Goal: Task Accomplishment & Management: Manage account settings

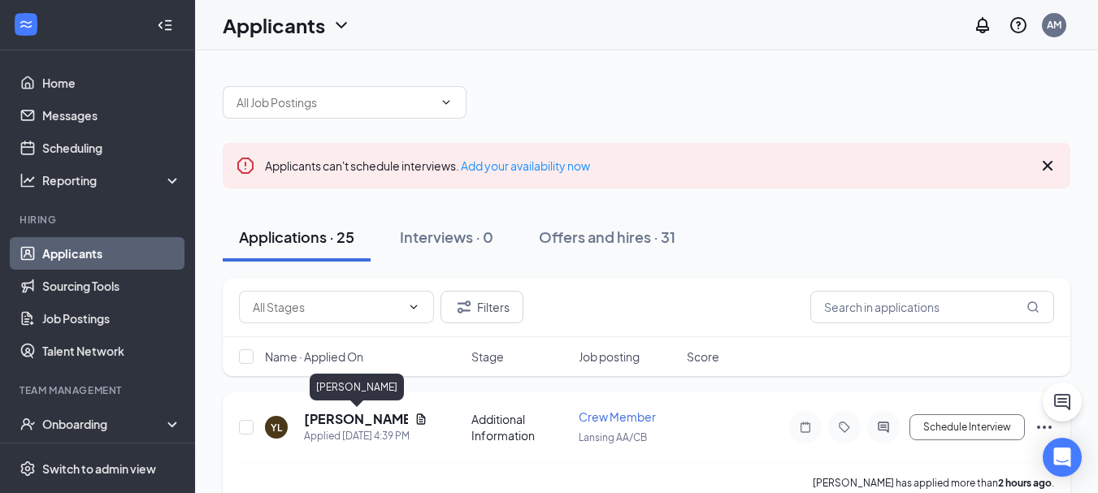
click at [358, 423] on h5 "[PERSON_NAME]" at bounding box center [356, 419] width 104 height 18
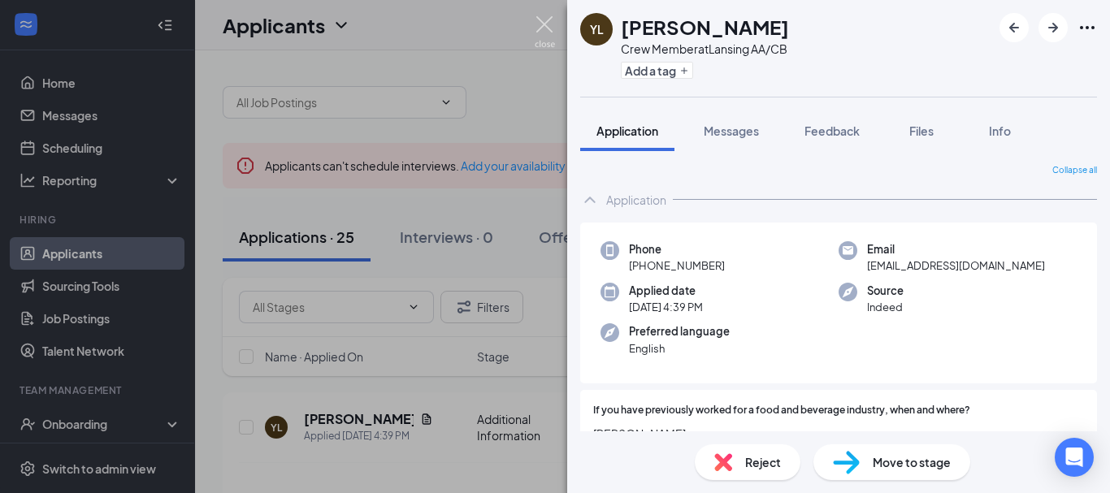
click at [551, 24] on img at bounding box center [545, 32] width 20 height 32
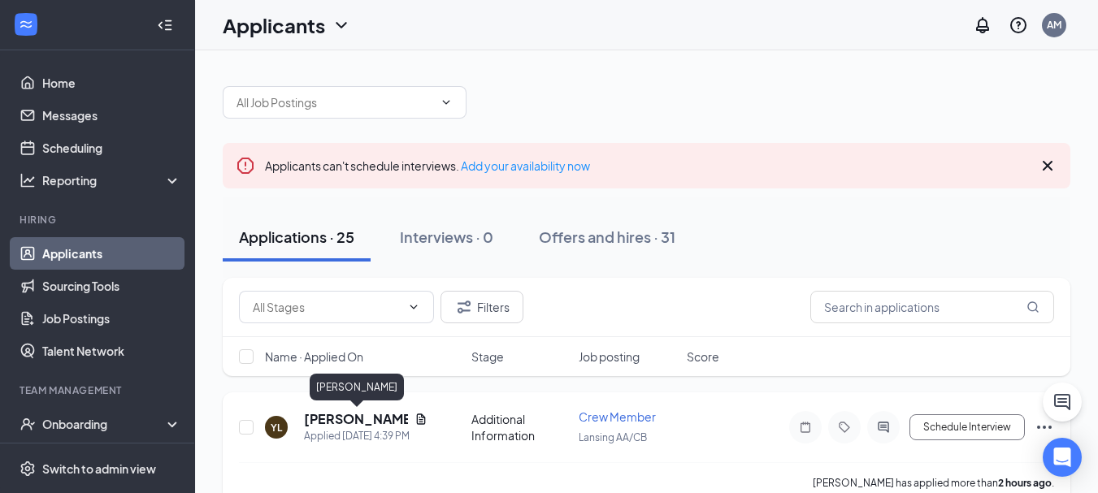
click at [346, 423] on h5 "[PERSON_NAME]" at bounding box center [356, 419] width 104 height 18
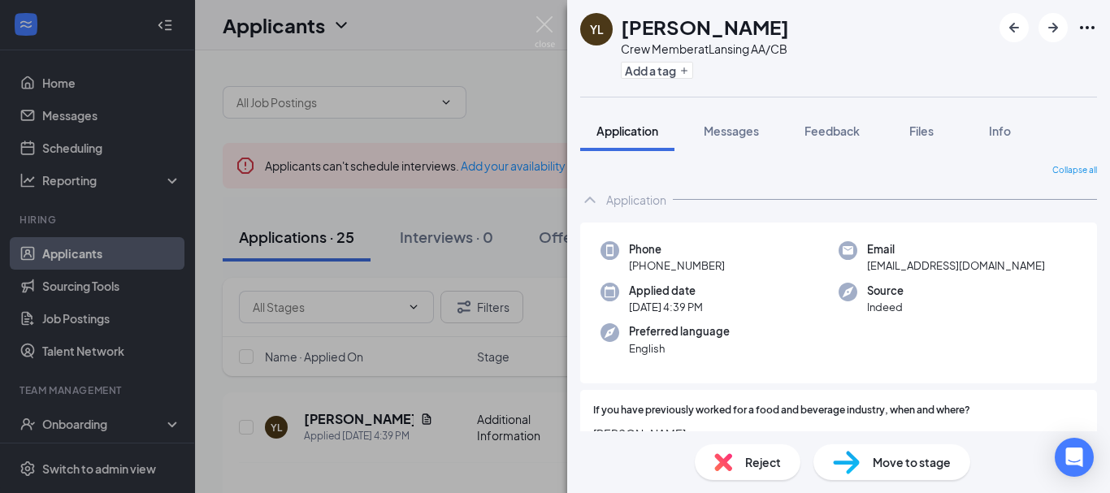
click at [917, 462] on span "Move to stage" at bounding box center [912, 462] width 78 height 18
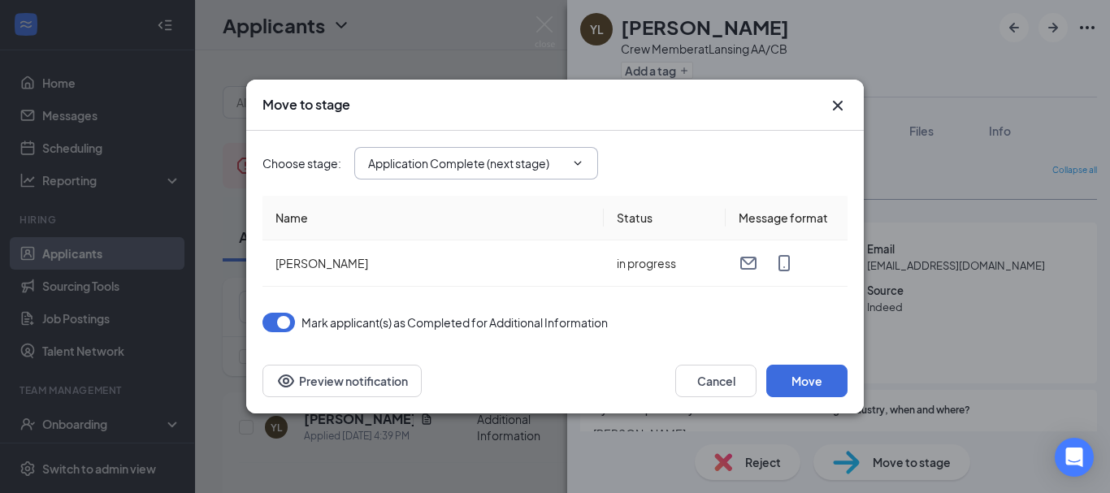
click at [528, 172] on span "Application Complete (next stage)" at bounding box center [476, 163] width 244 height 33
click at [543, 148] on span "Application Complete (next stage)" at bounding box center [476, 163] width 244 height 33
click at [580, 163] on icon "ChevronDown" at bounding box center [577, 163] width 7 height 4
click at [576, 163] on icon "ChevronDown" at bounding box center [577, 163] width 7 height 4
click at [415, 163] on input "Application Complete (next stage)" at bounding box center [466, 163] width 197 height 18
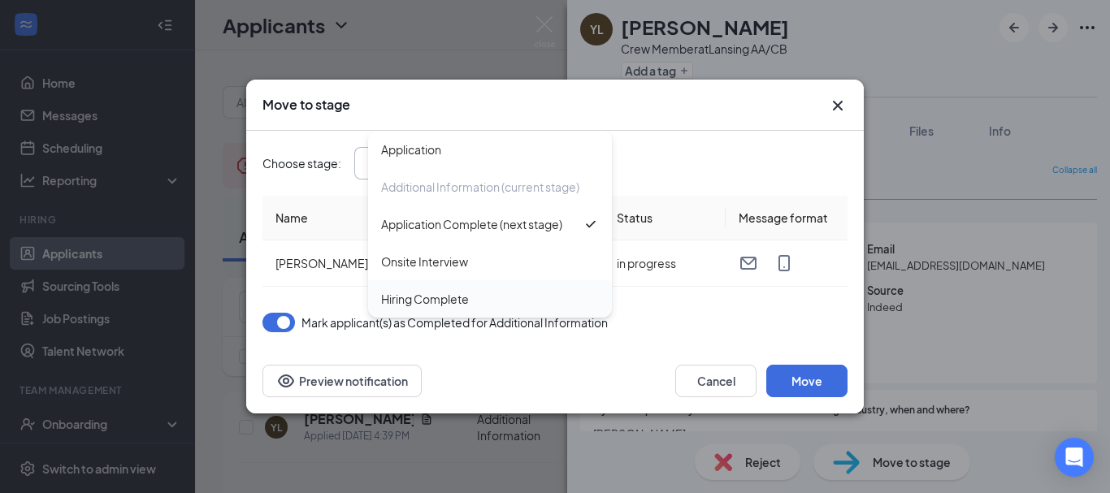
click at [430, 296] on div "Hiring Complete" at bounding box center [425, 299] width 88 height 18
type input "Hiring Complete"
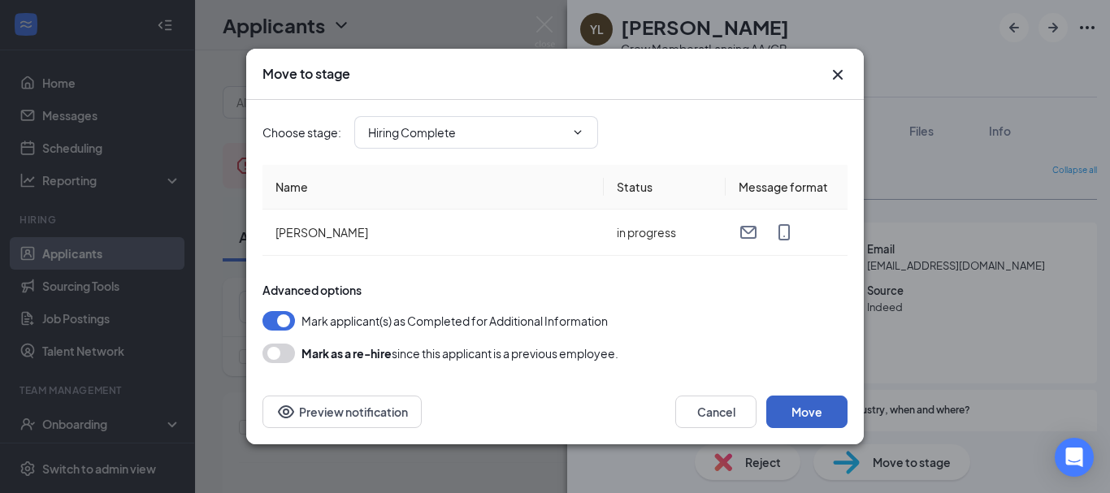
click at [826, 402] on button "Move" at bounding box center [806, 412] width 81 height 33
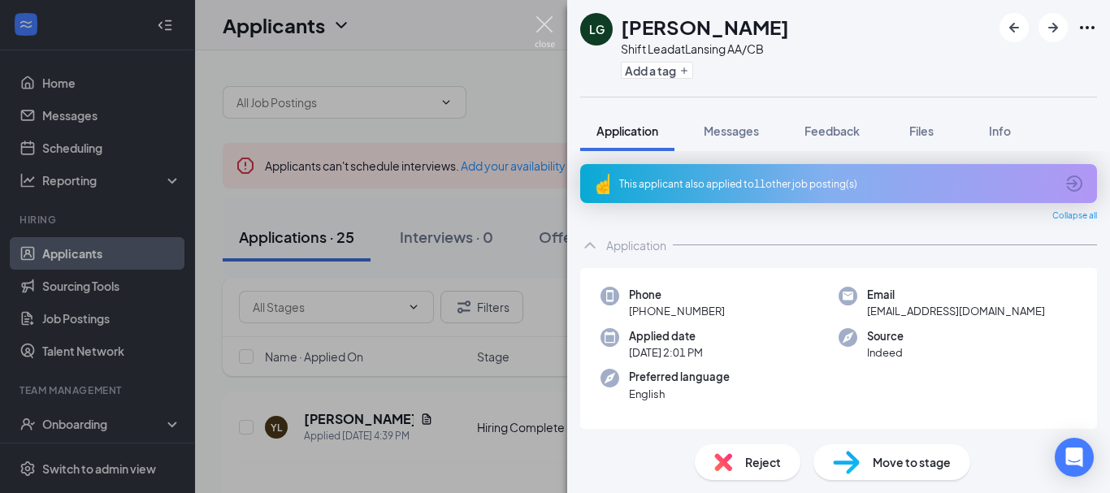
click at [549, 25] on img at bounding box center [545, 32] width 20 height 32
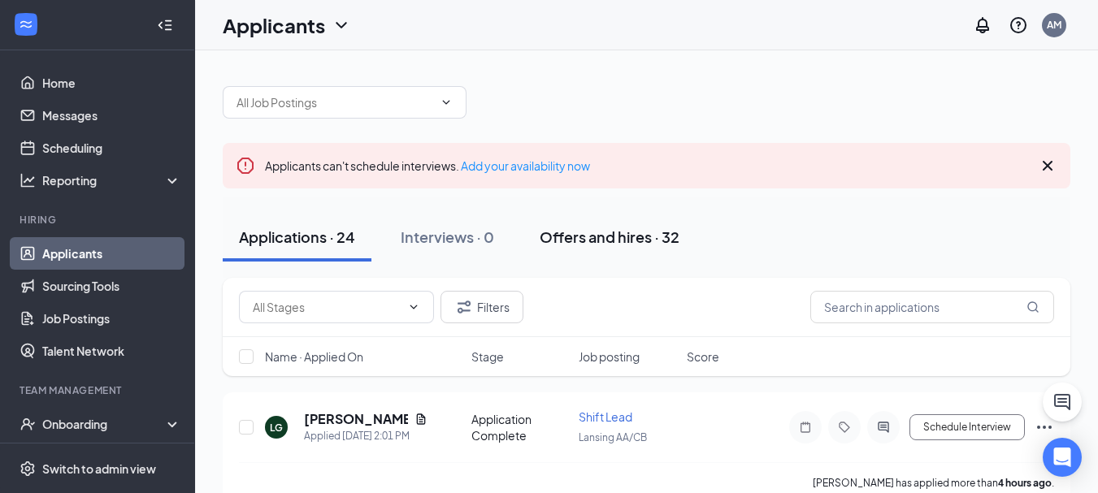
click at [620, 253] on button "Offers and hires · 32" at bounding box center [609, 237] width 172 height 49
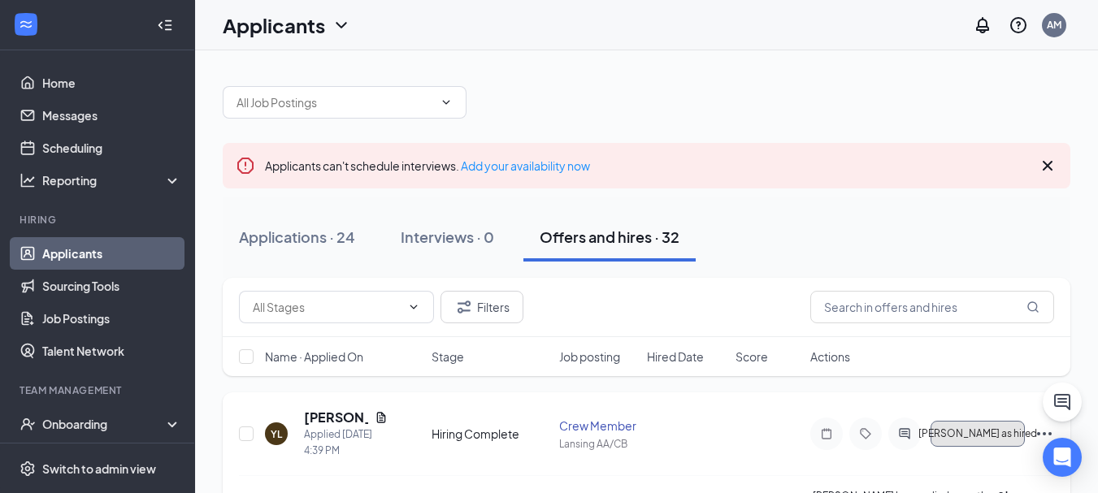
click at [1017, 437] on button "[PERSON_NAME] as hired" at bounding box center [977, 434] width 94 height 26
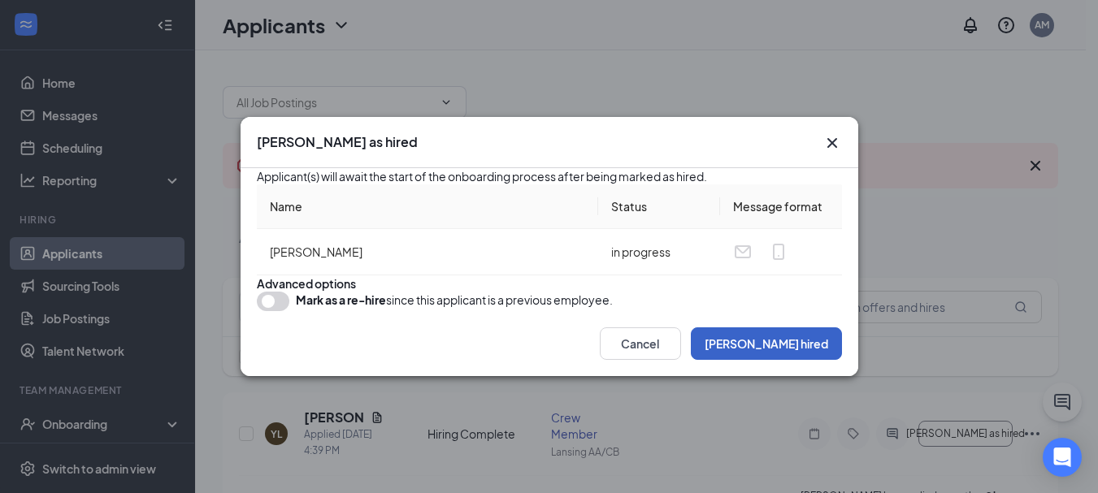
click at [771, 360] on button "[PERSON_NAME] hired" at bounding box center [766, 343] width 151 height 33
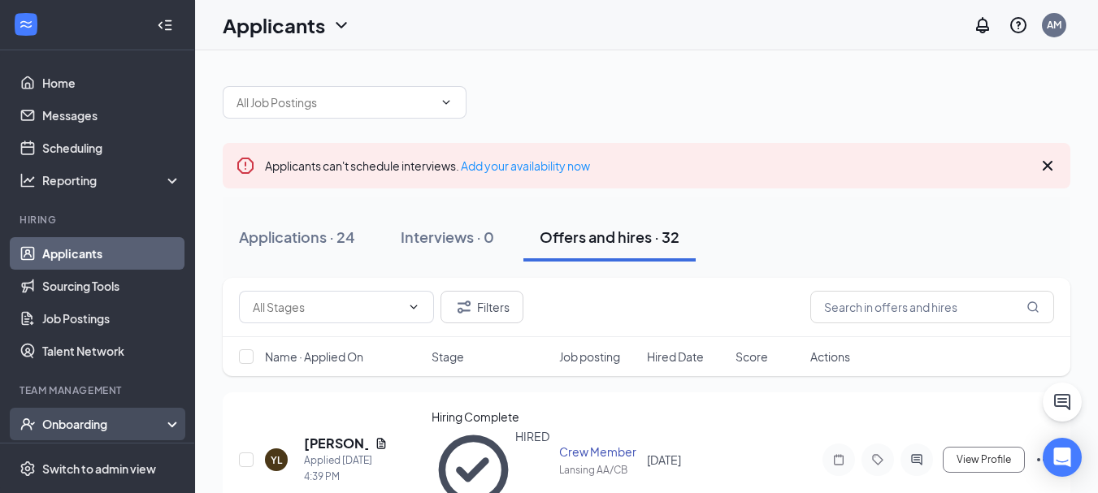
click at [128, 431] on div "Onboarding" at bounding box center [104, 424] width 125 height 16
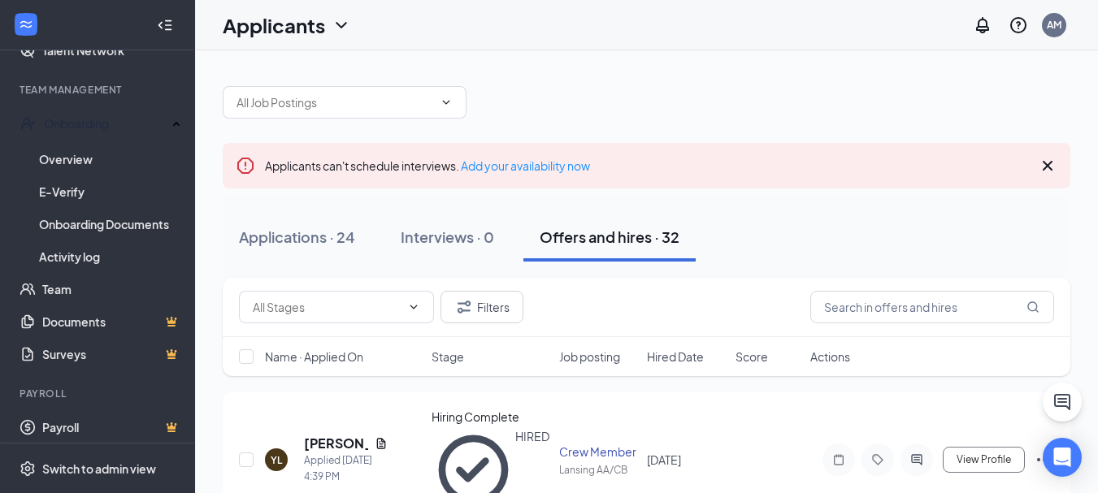
scroll to position [305, 0]
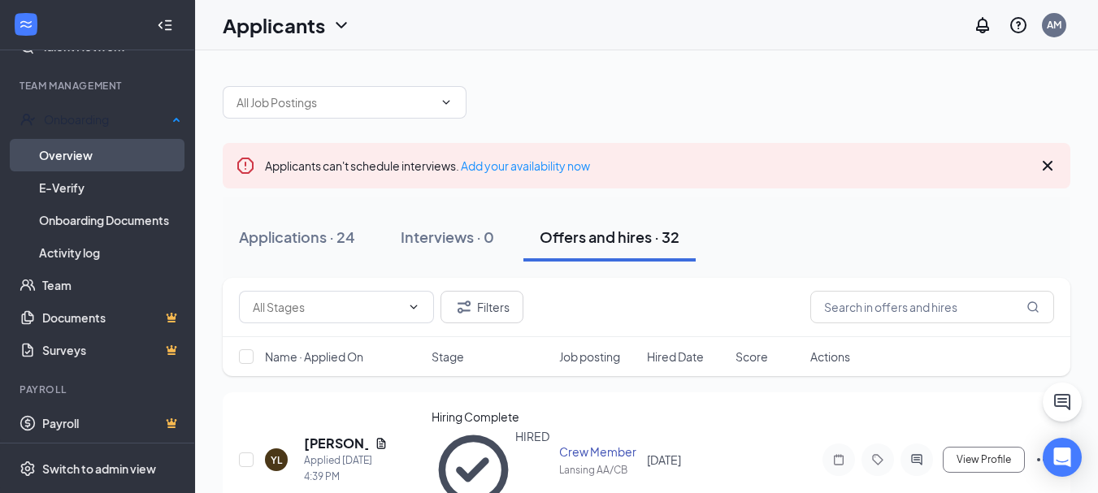
click at [79, 155] on link "Overview" at bounding box center [110, 155] width 142 height 33
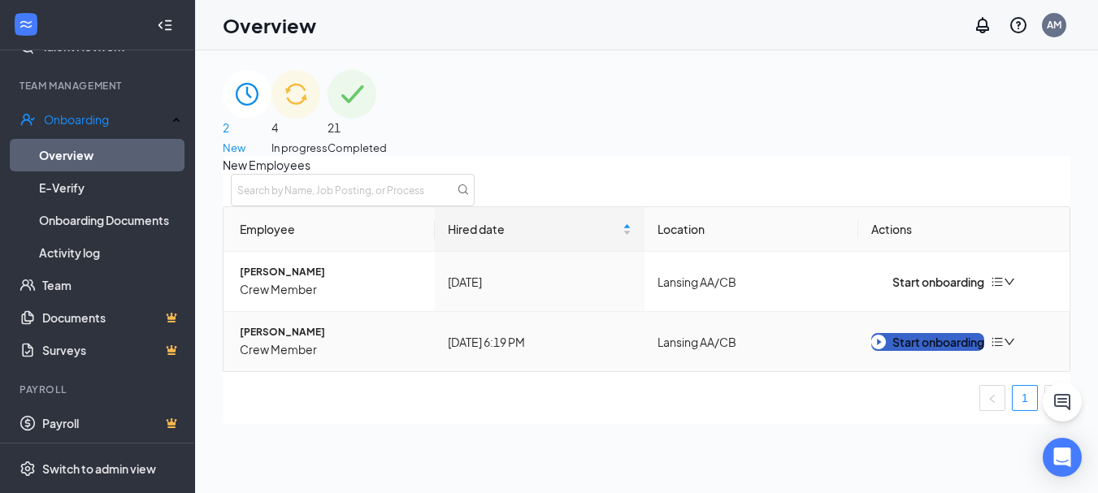
click at [943, 351] on div "Start onboarding" at bounding box center [927, 342] width 113 height 18
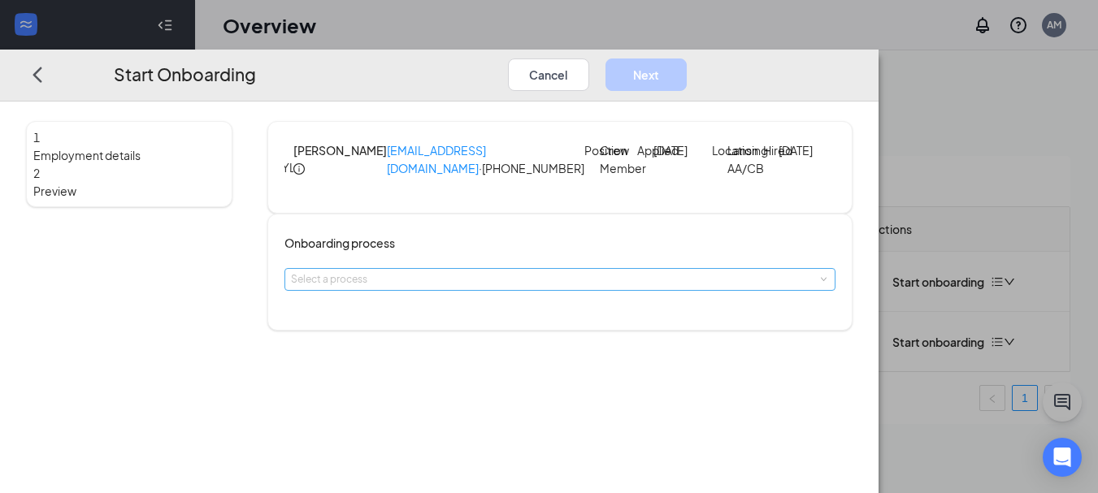
click at [581, 288] on div "Select a process" at bounding box center [556, 279] width 531 height 16
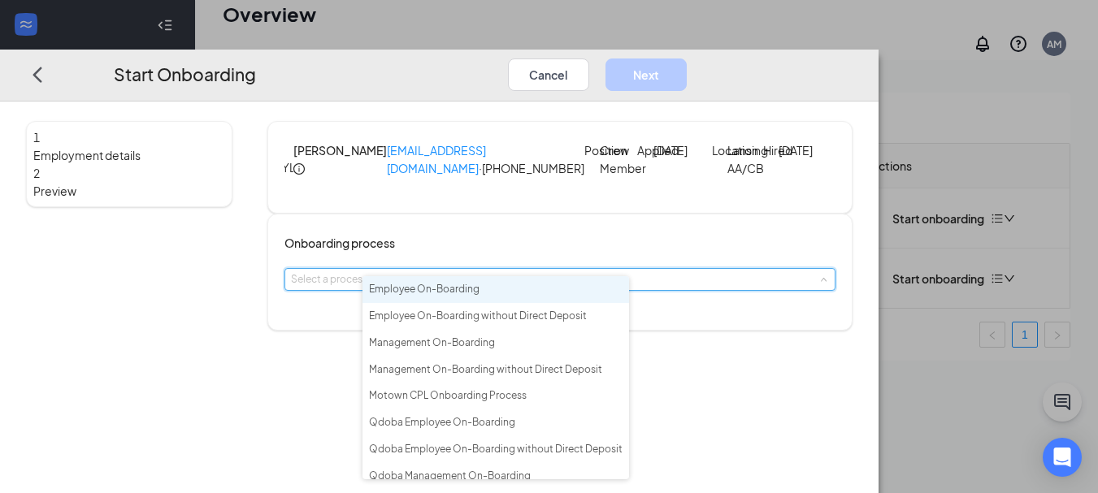
click at [479, 286] on span "Employee On-Boarding" at bounding box center [424, 289] width 111 height 12
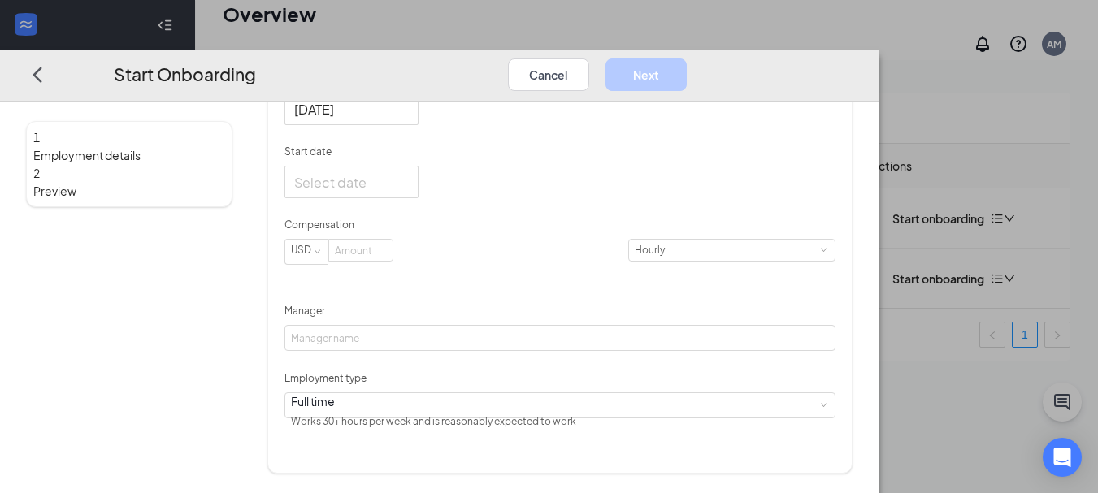
scroll to position [330, 0]
click at [409, 192] on div at bounding box center [351, 181] width 115 height 20
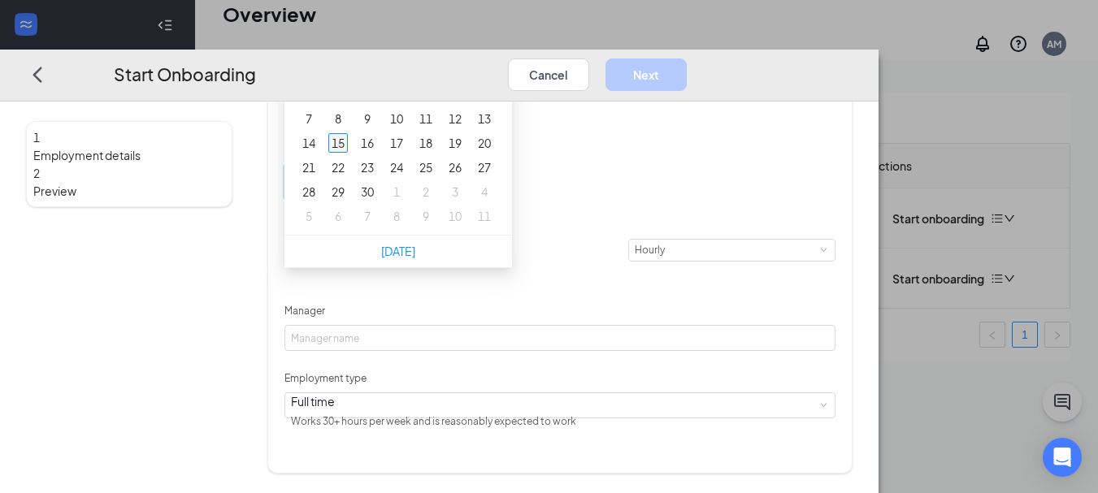
type input "[DATE]"
click at [348, 153] on div "15" at bounding box center [338, 143] width 20 height 20
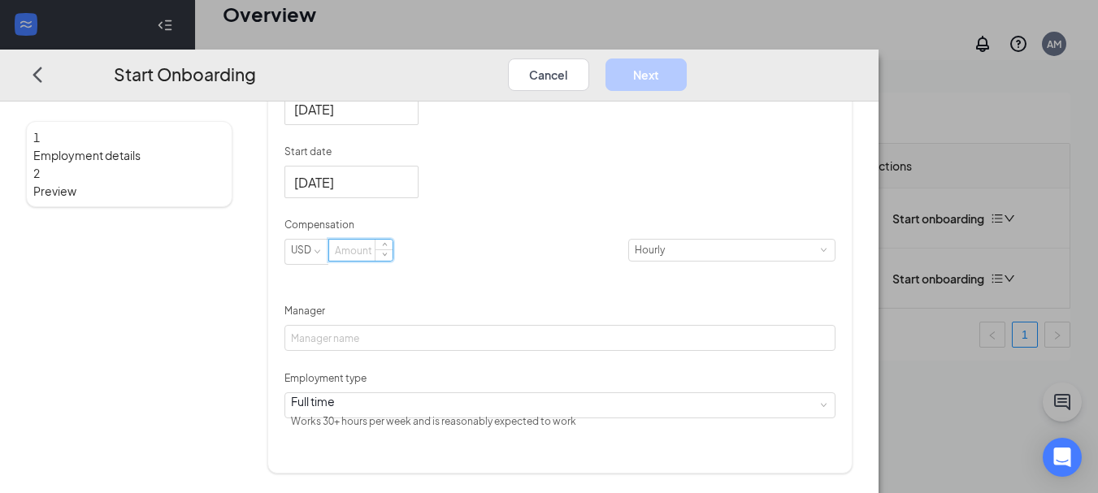
click at [392, 261] on input at bounding box center [360, 250] width 63 height 21
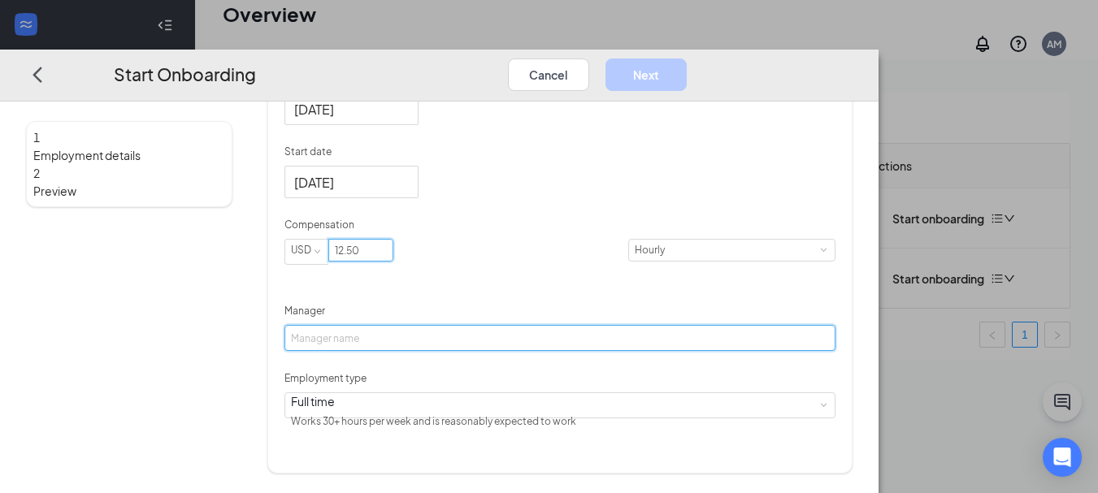
type input "12.5"
click at [542, 351] on input "Manager" at bounding box center [559, 338] width 551 height 26
type input "[PERSON_NAME]"
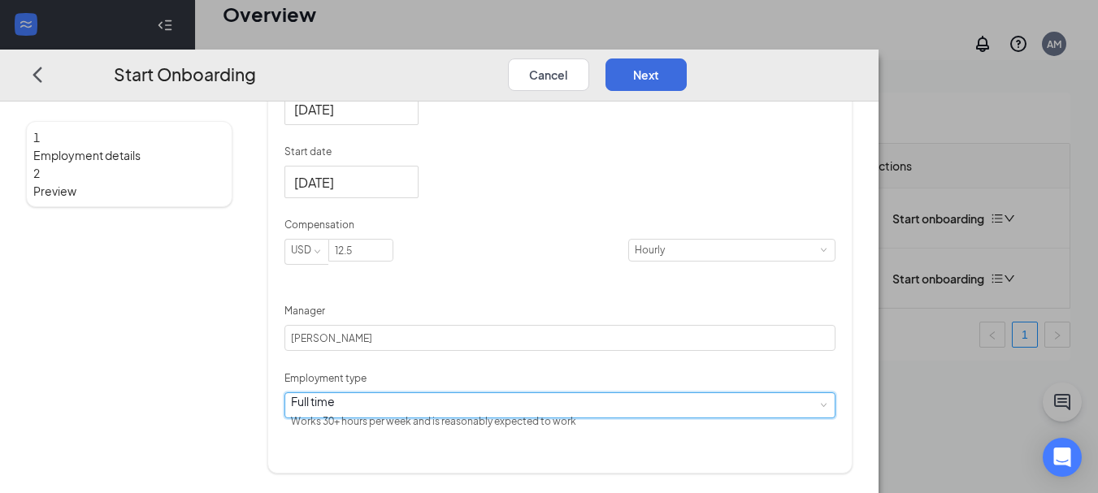
click at [471, 417] on div "Full time Works 30+ hours per week and is reasonably expected to work" at bounding box center [560, 404] width 538 height 24
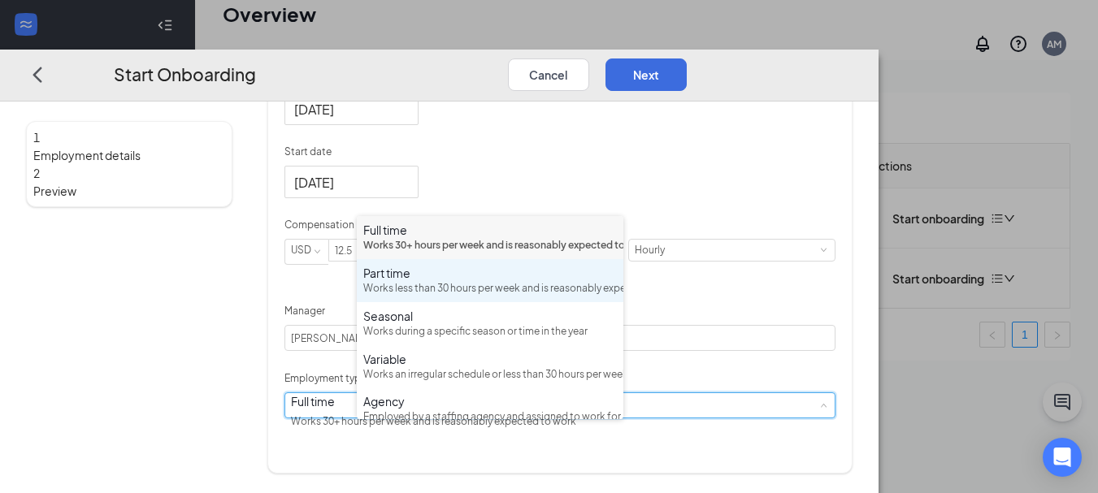
click at [410, 297] on div "Part time Works less than 30 hours per week and is reasonably expected to work" at bounding box center [490, 281] width 254 height 32
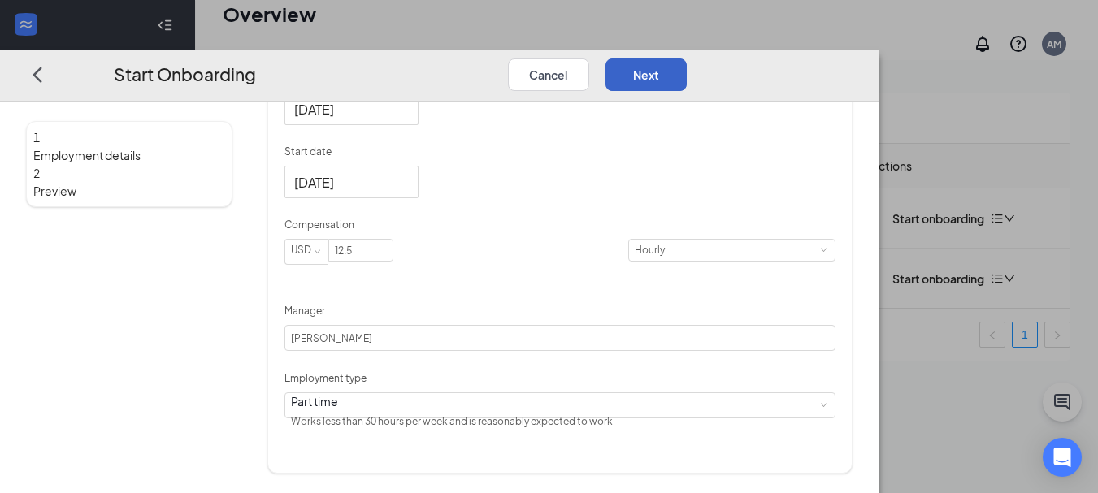
click at [687, 58] on button "Next" at bounding box center [645, 74] width 81 height 33
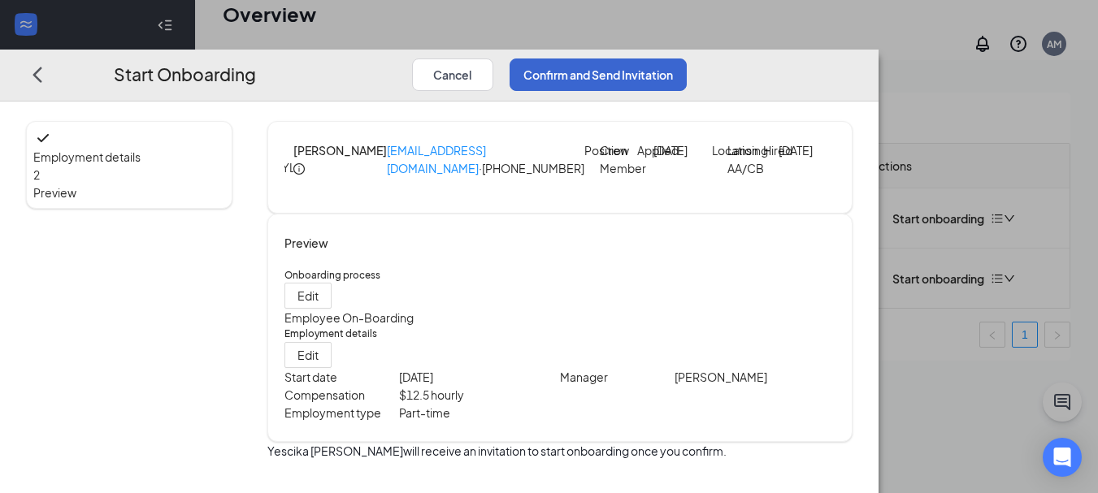
scroll to position [63, 0]
click at [687, 58] on button "Confirm and Send Invitation" at bounding box center [597, 74] width 177 height 33
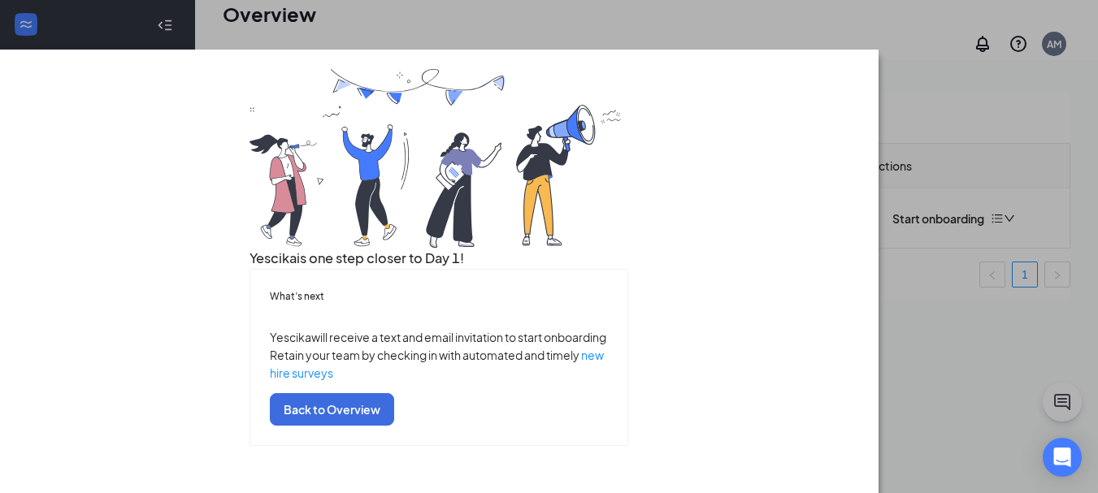
scroll to position [152, 0]
click at [394, 426] on button "Back to Overview" at bounding box center [332, 409] width 124 height 33
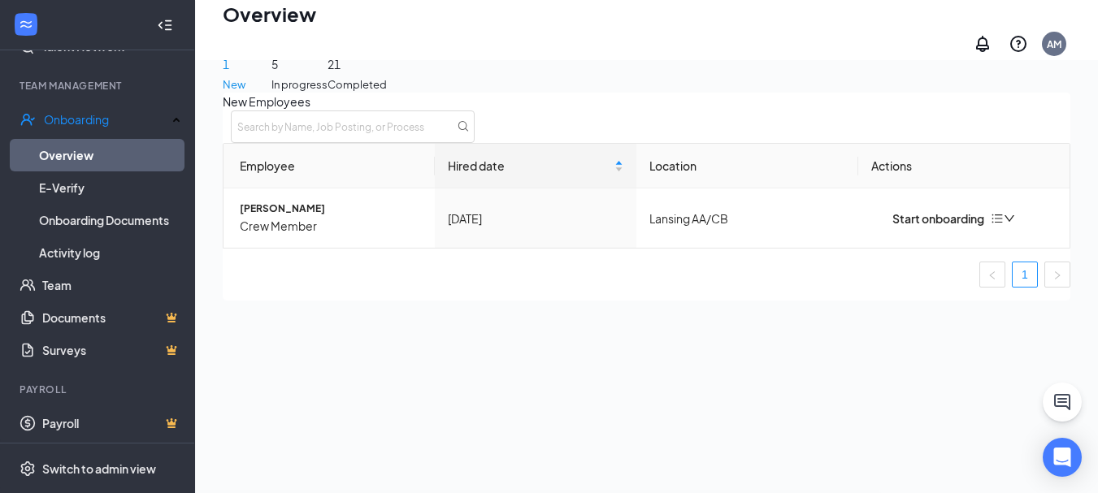
scroll to position [0, 0]
click at [327, 70] on div "5 In progress" at bounding box center [299, 50] width 56 height 86
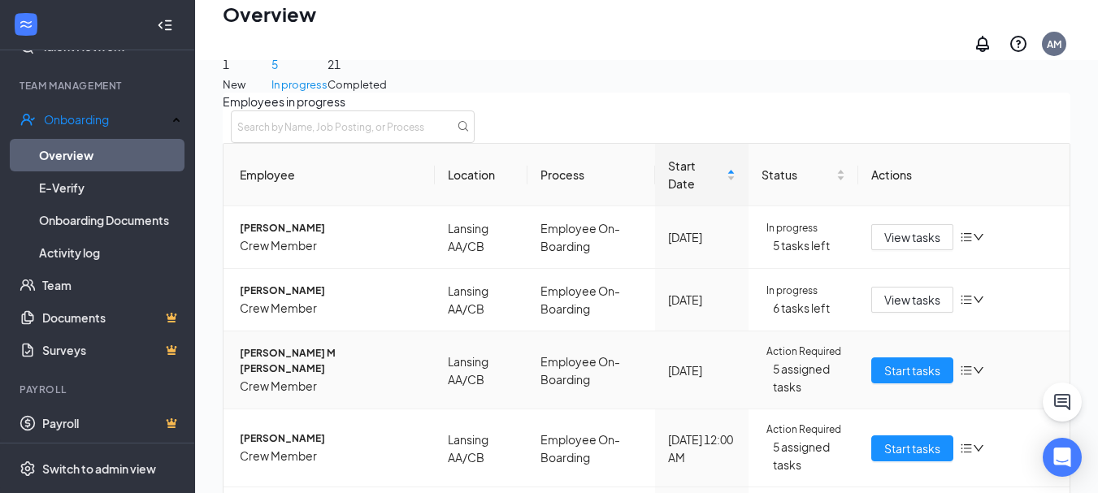
scroll to position [255, 0]
click at [973, 443] on icon "down" at bounding box center [978, 448] width 11 height 11
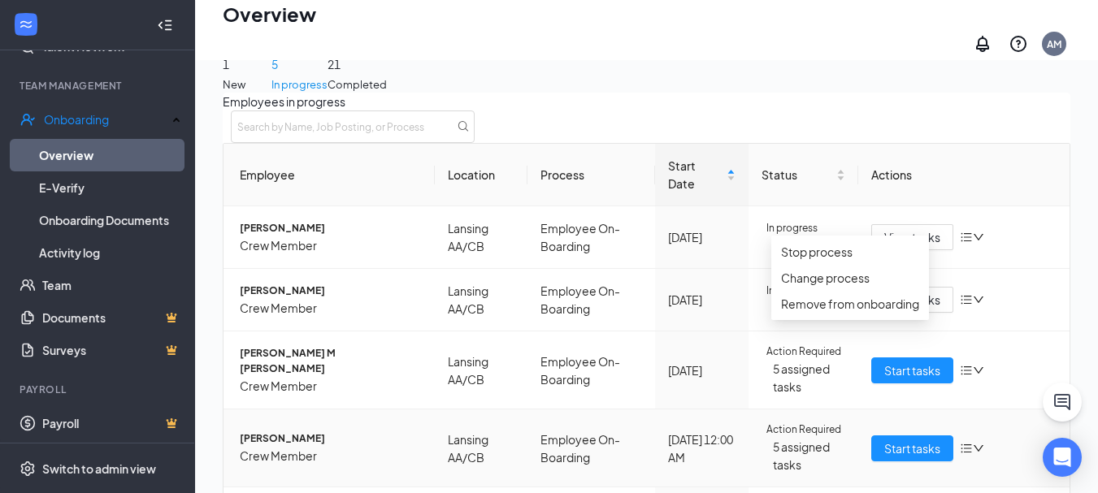
click at [1014, 436] on div "Start tasks" at bounding box center [963, 449] width 185 height 26
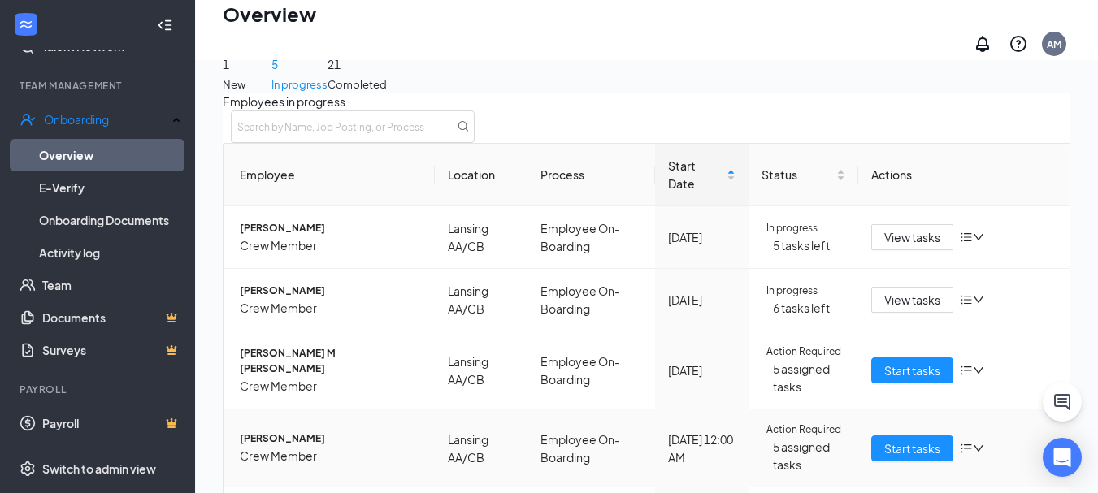
click at [299, 447] on span "Crew Member" at bounding box center [331, 456] width 182 height 18
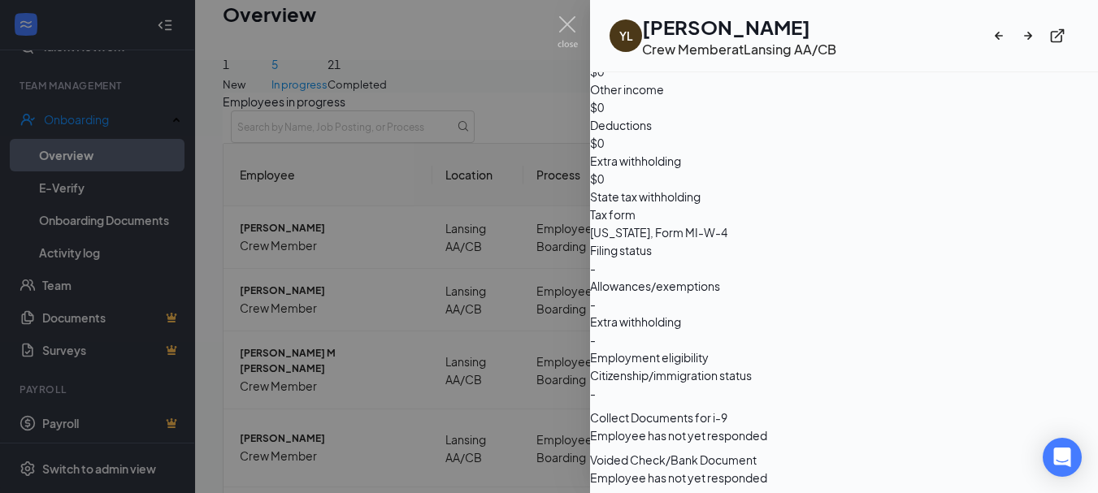
scroll to position [1685, 0]
click at [550, 23] on div at bounding box center [549, 246] width 1098 height 493
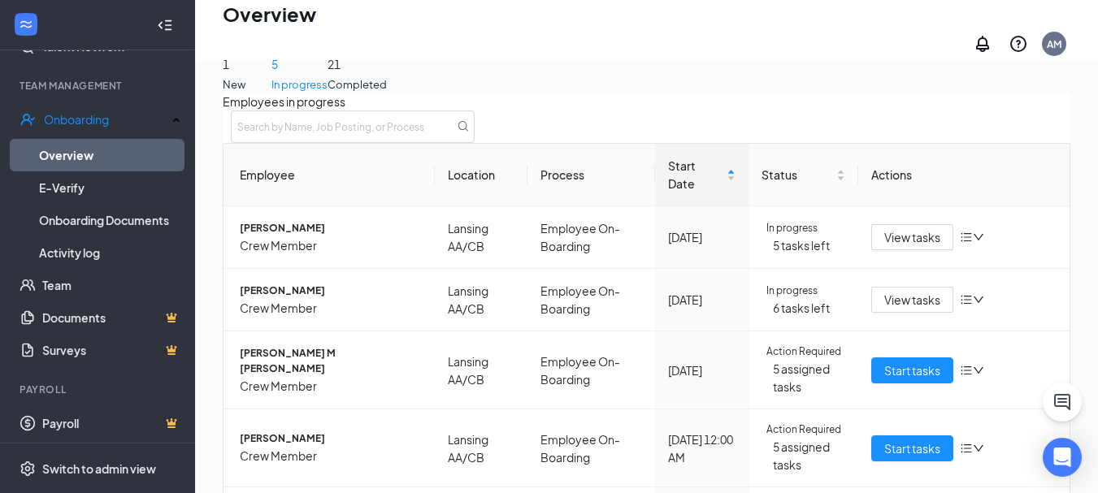
click at [566, 37] on div "Overview AM" at bounding box center [646, 30] width 903 height 60
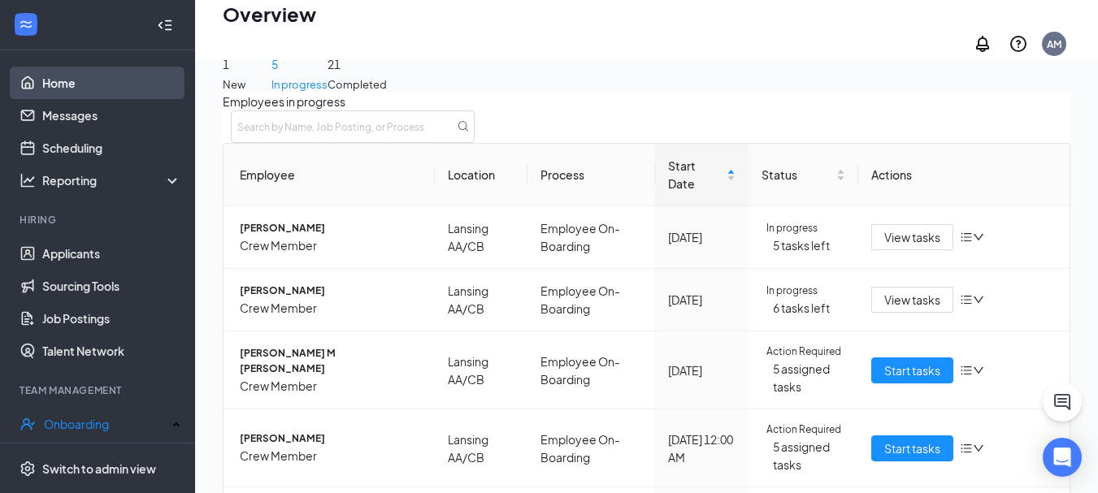
click at [98, 81] on link "Home" at bounding box center [111, 83] width 139 height 33
